Goal: Task Accomplishment & Management: Manage account settings

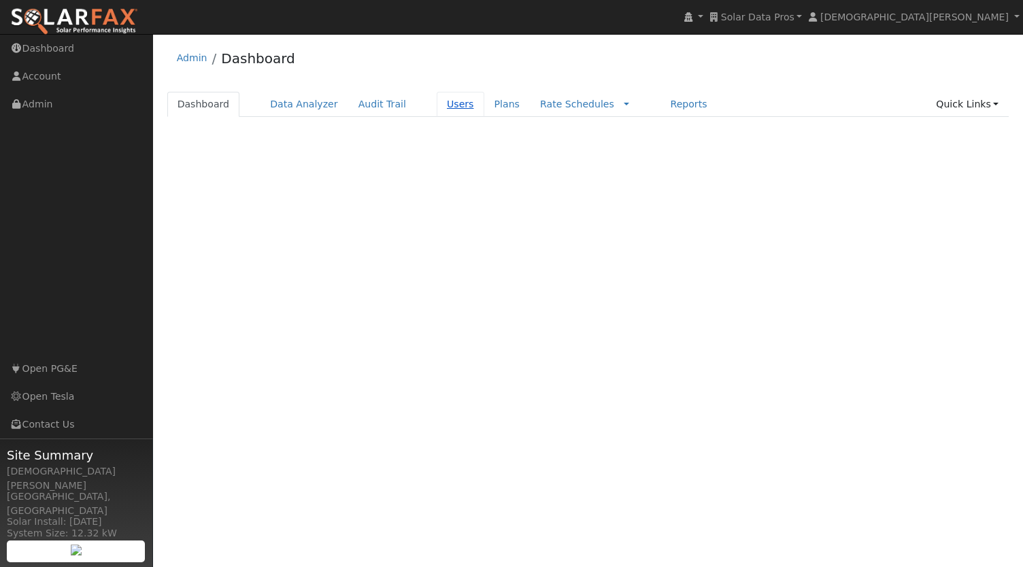
click at [449, 101] on link "Users" at bounding box center [461, 104] width 48 height 25
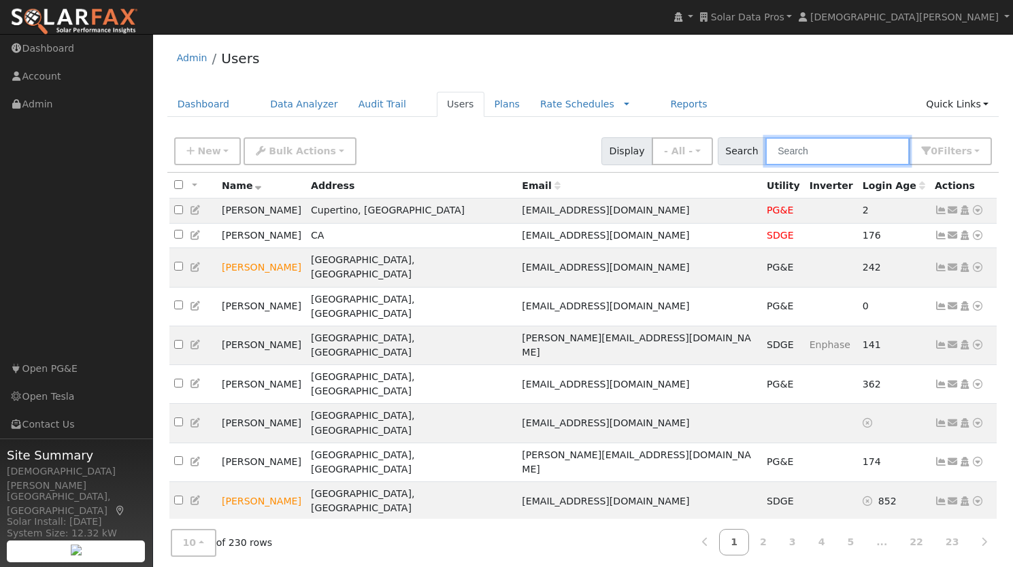
click at [817, 144] on input "text" at bounding box center [837, 151] width 144 height 28
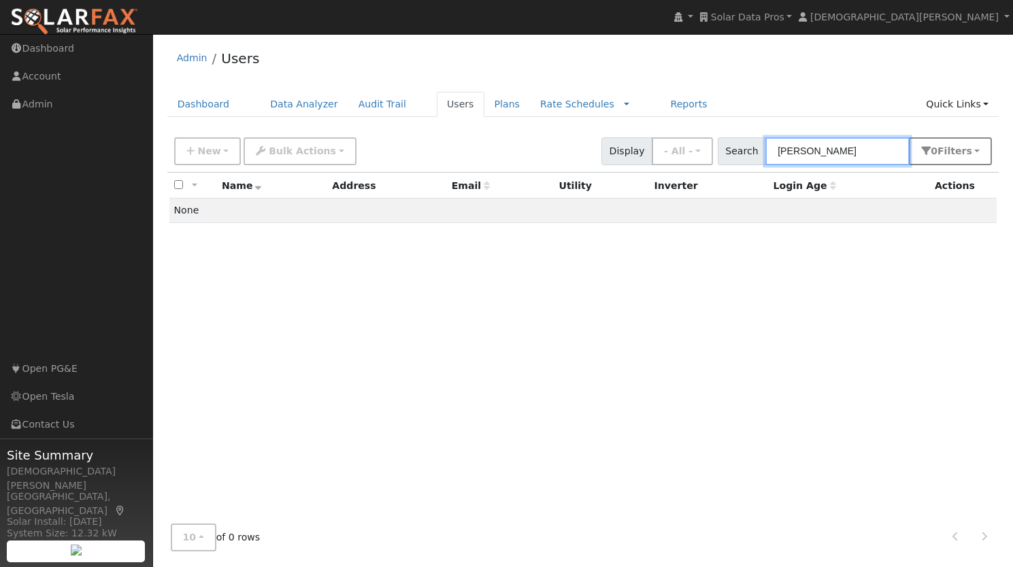
type input "[PERSON_NAME]"
click at [936, 150] on button "0 Filter s" at bounding box center [949, 151] width 83 height 28
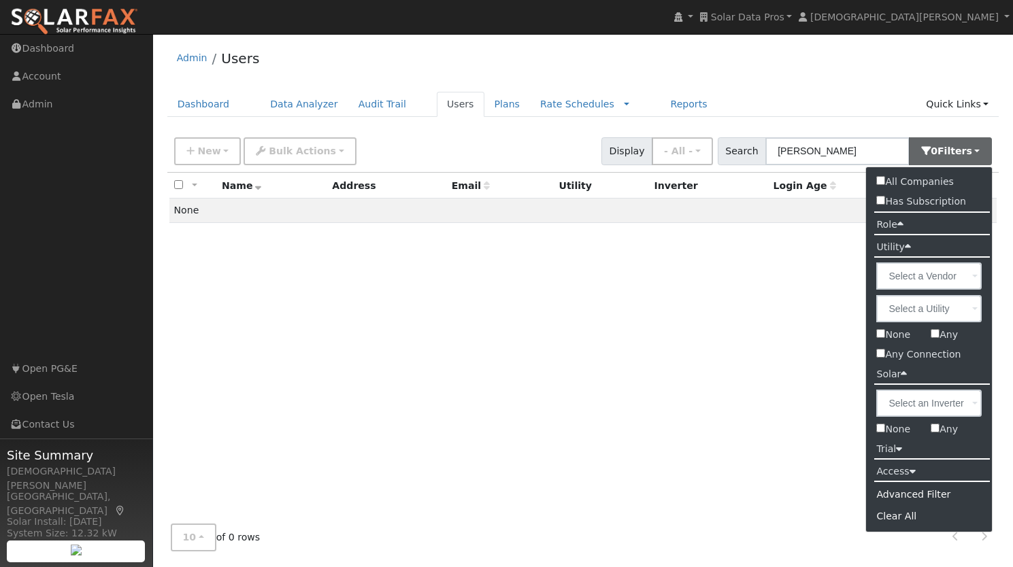
click at [934, 182] on label "All Companies" at bounding box center [914, 182] width 97 height 20
click at [885, 182] on input "All Companies" at bounding box center [880, 180] width 9 height 9
checkbox input "true"
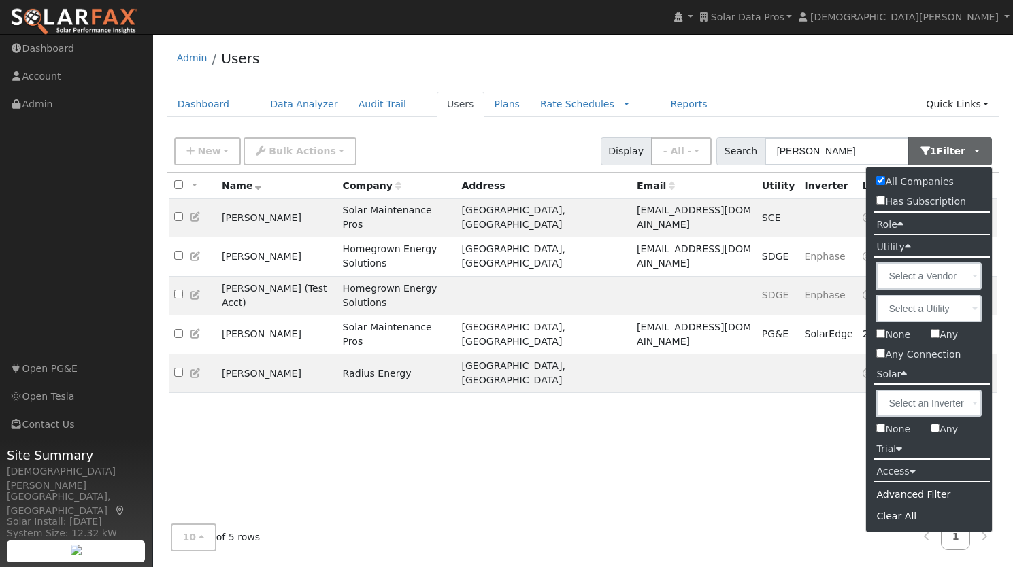
click at [407, 153] on div "New Add User Quick Add Quick Connect Quick Convert Lead Bulk Actions Send Email…" at bounding box center [582, 149] width 823 height 33
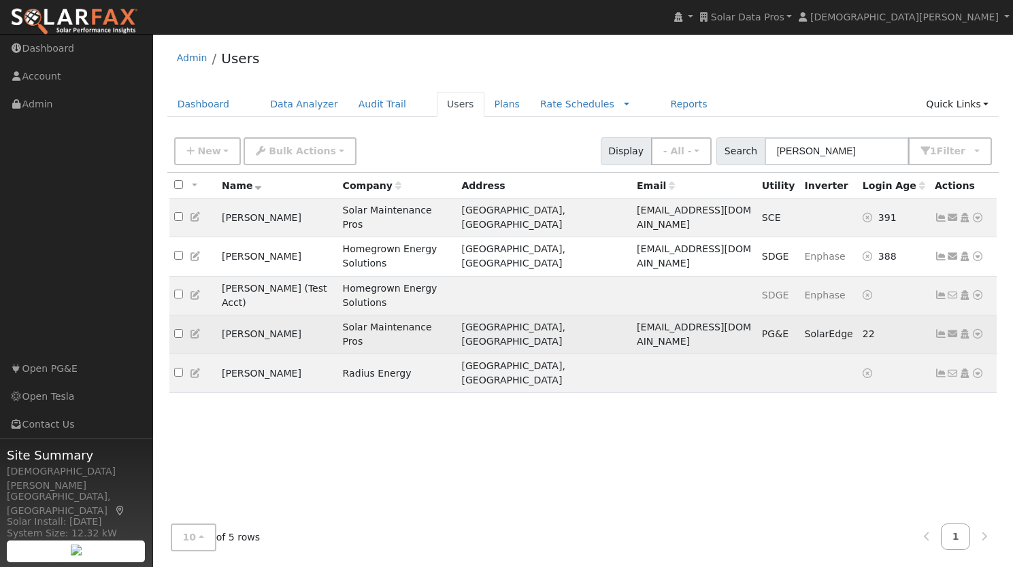
click at [942, 329] on icon at bounding box center [940, 334] width 12 height 10
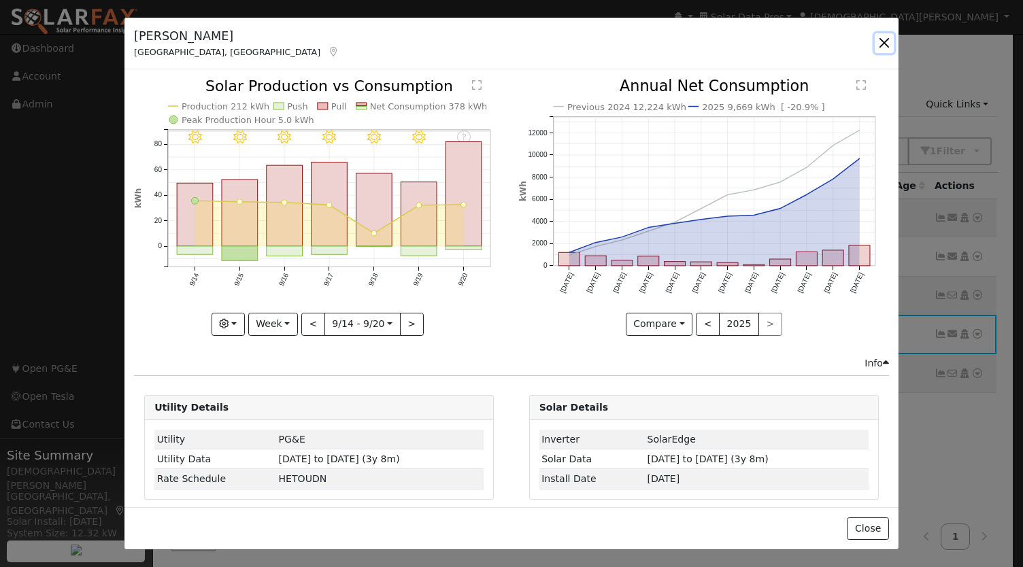
click at [882, 41] on button "button" at bounding box center [883, 42] width 19 height 19
